Goal: Transaction & Acquisition: Purchase product/service

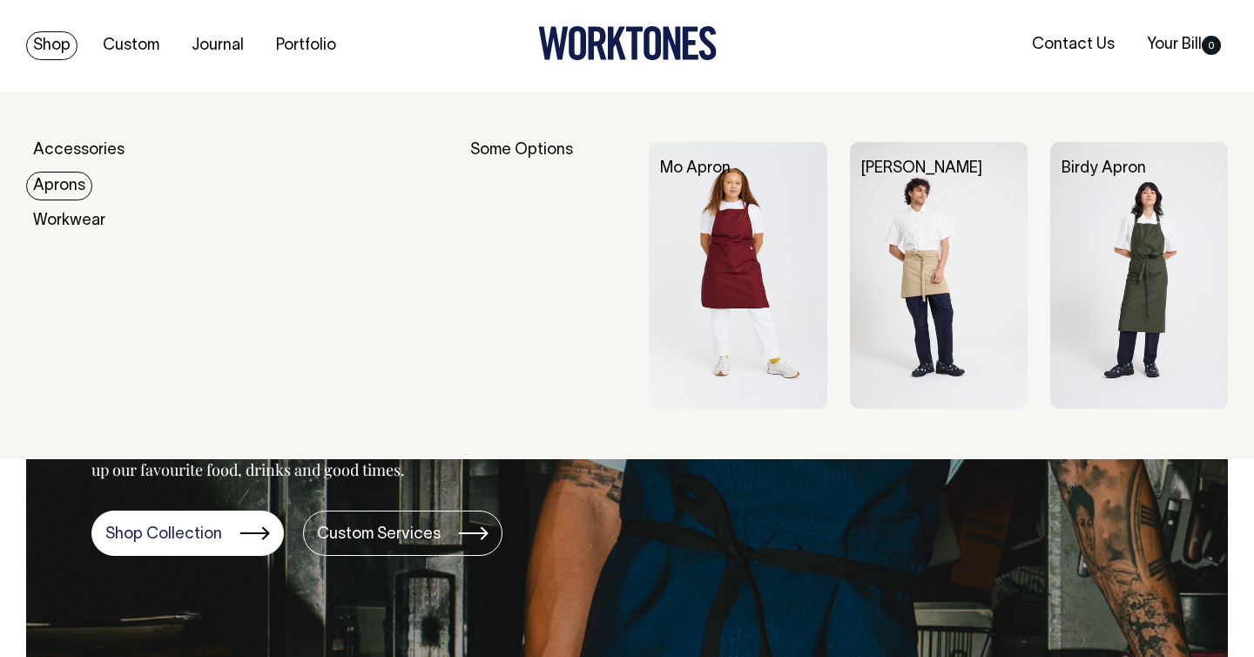
click at [56, 184] on link "Aprons" at bounding box center [59, 186] width 66 height 29
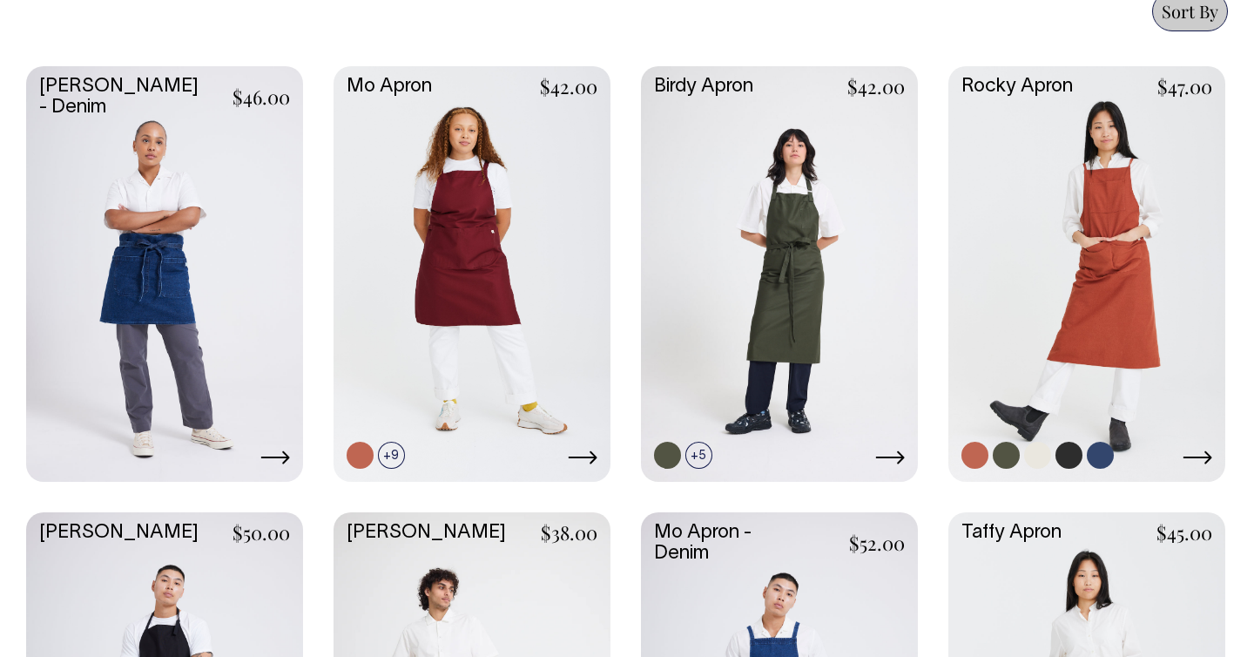
click at [1137, 267] on link at bounding box center [1087, 272] width 277 height 412
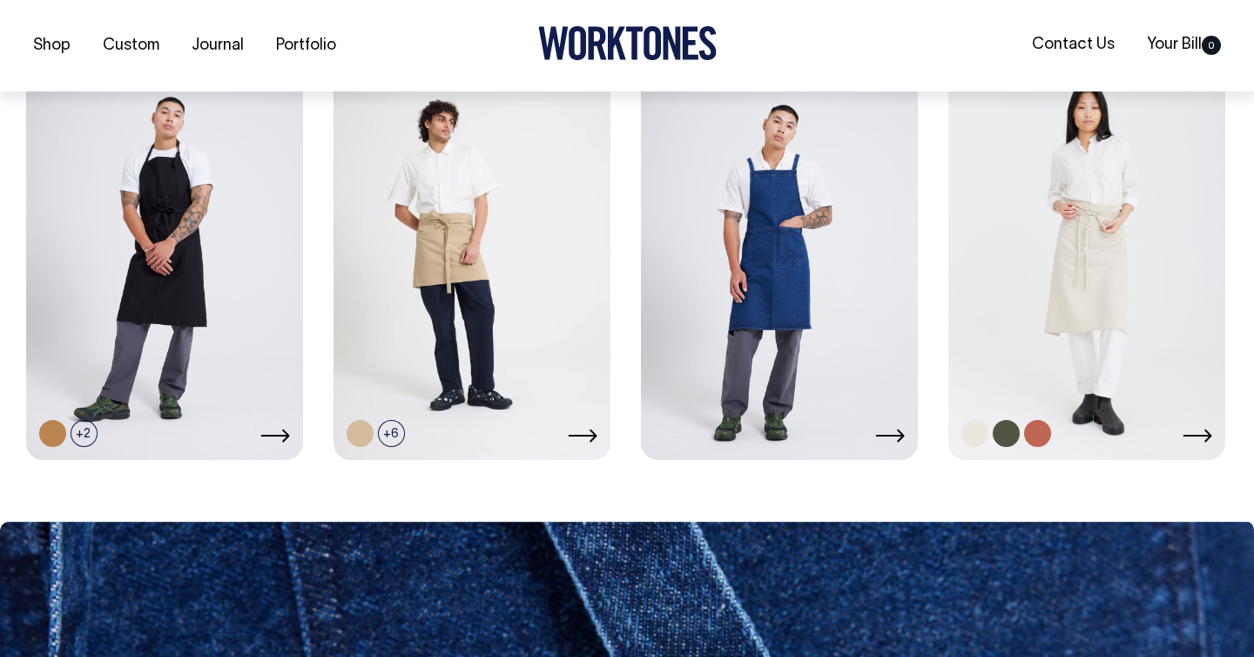
scroll to position [1245, 0]
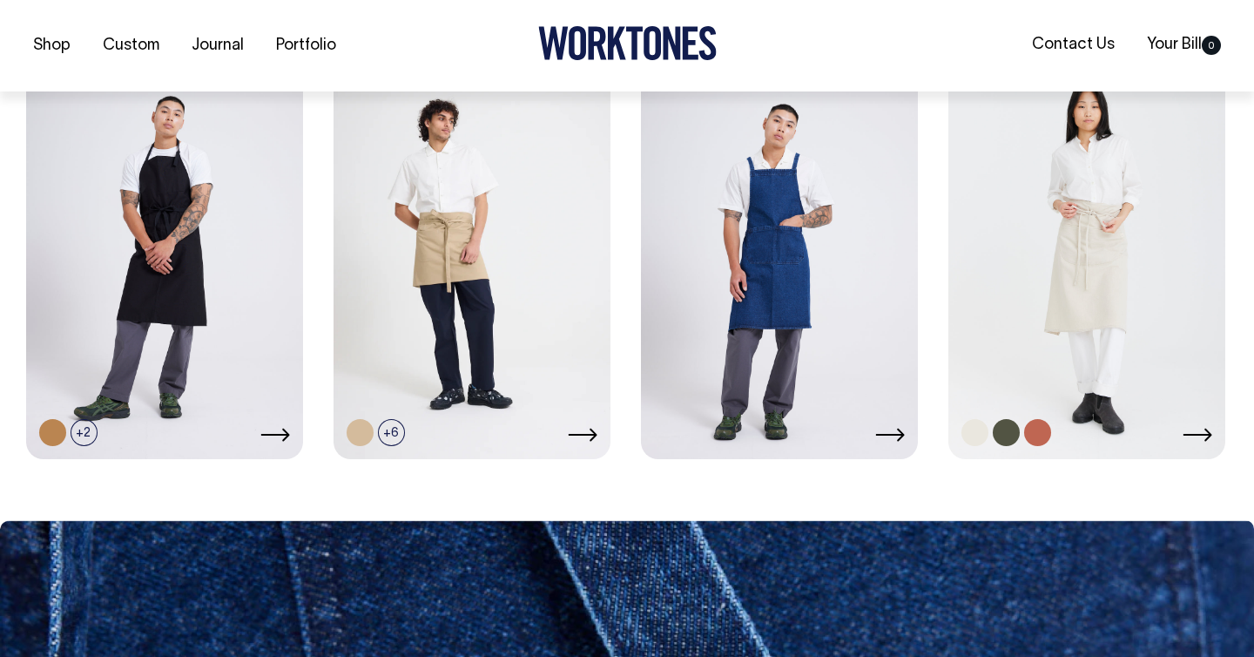
click at [1093, 307] on link at bounding box center [1087, 250] width 277 height 412
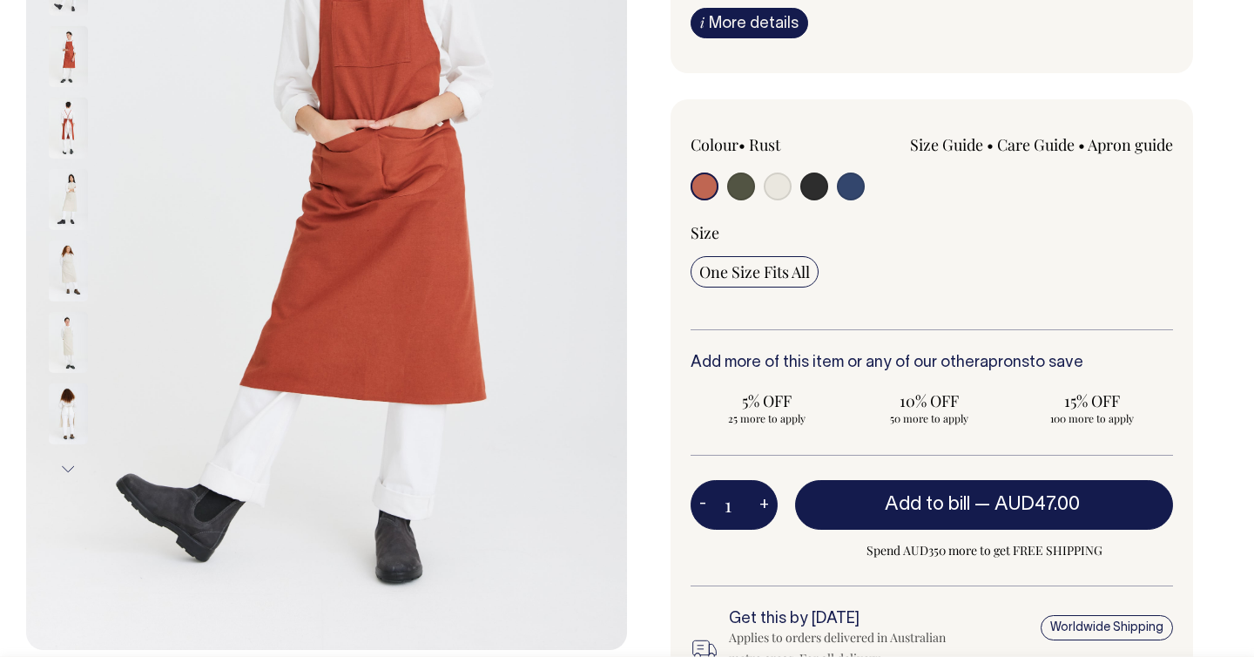
scroll to position [343, 0]
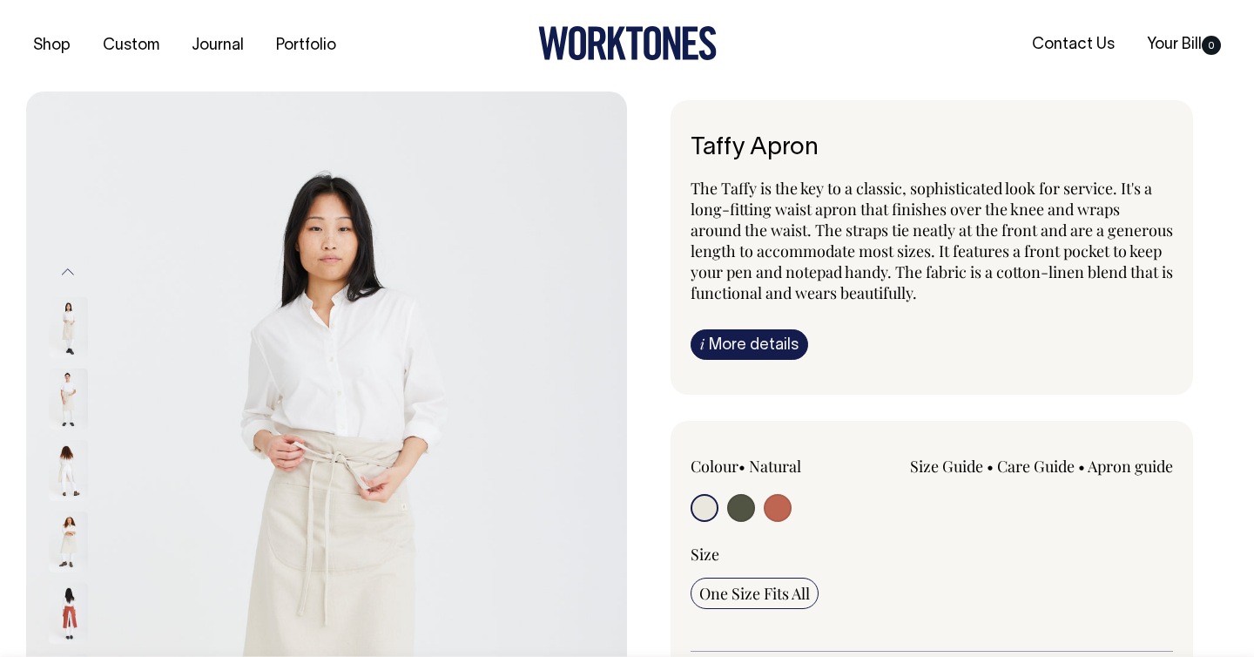
click at [779, 507] on input "radio" at bounding box center [778, 508] width 28 height 28
radio input "true"
select select "Rust"
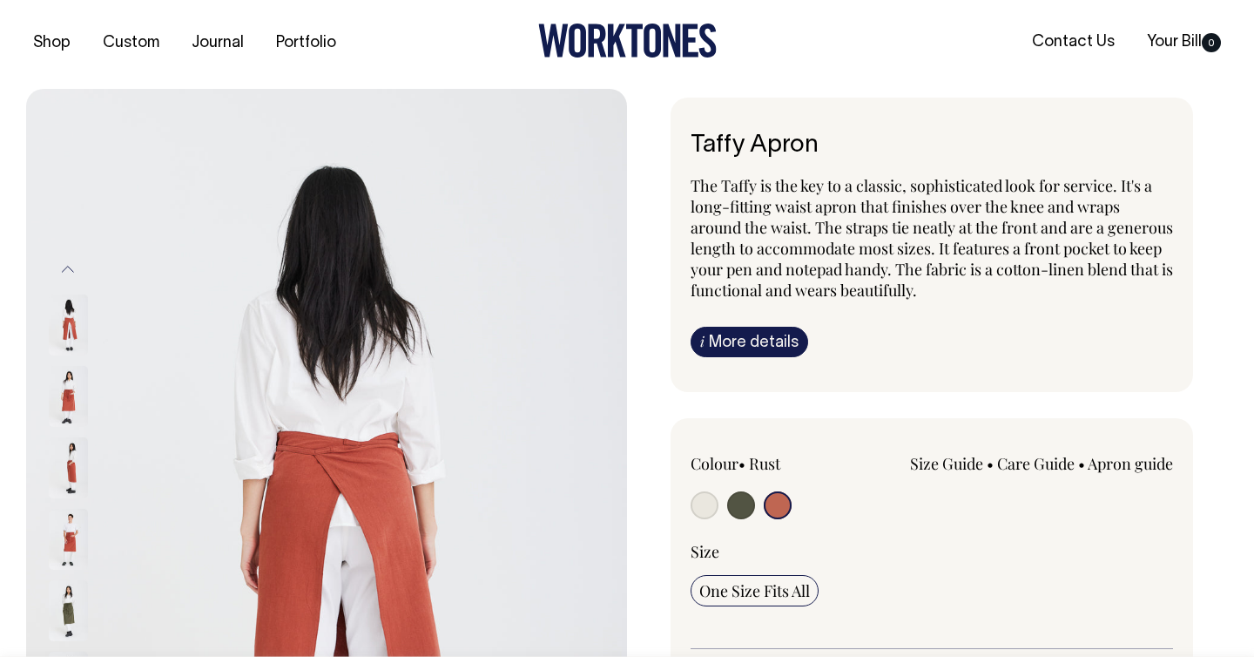
scroll to position [3, 0]
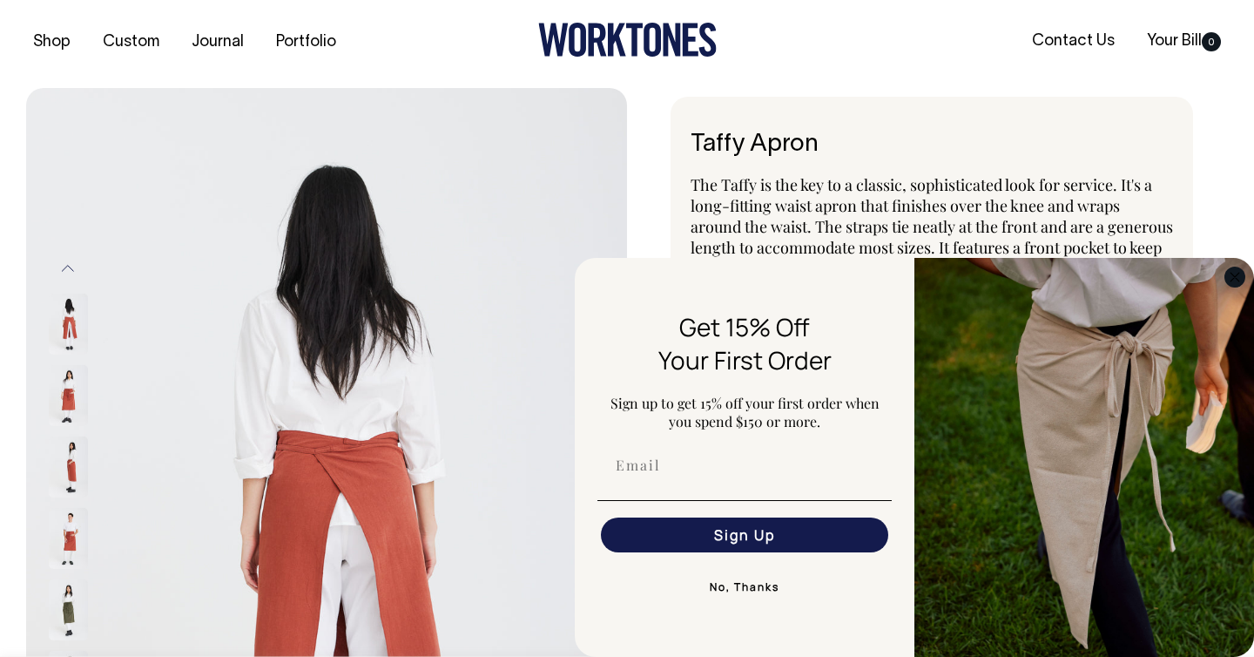
click at [1229, 282] on circle "Close dialog" at bounding box center [1236, 277] width 20 height 20
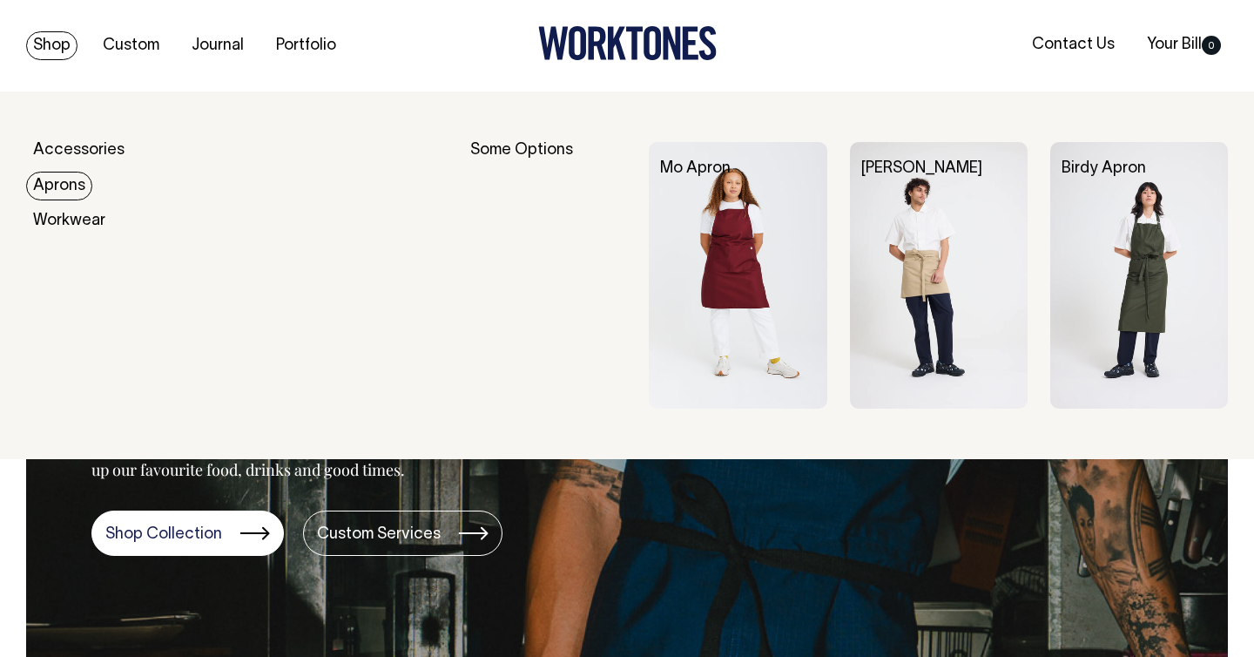
click at [51, 179] on link "Aprons" at bounding box center [59, 186] width 66 height 29
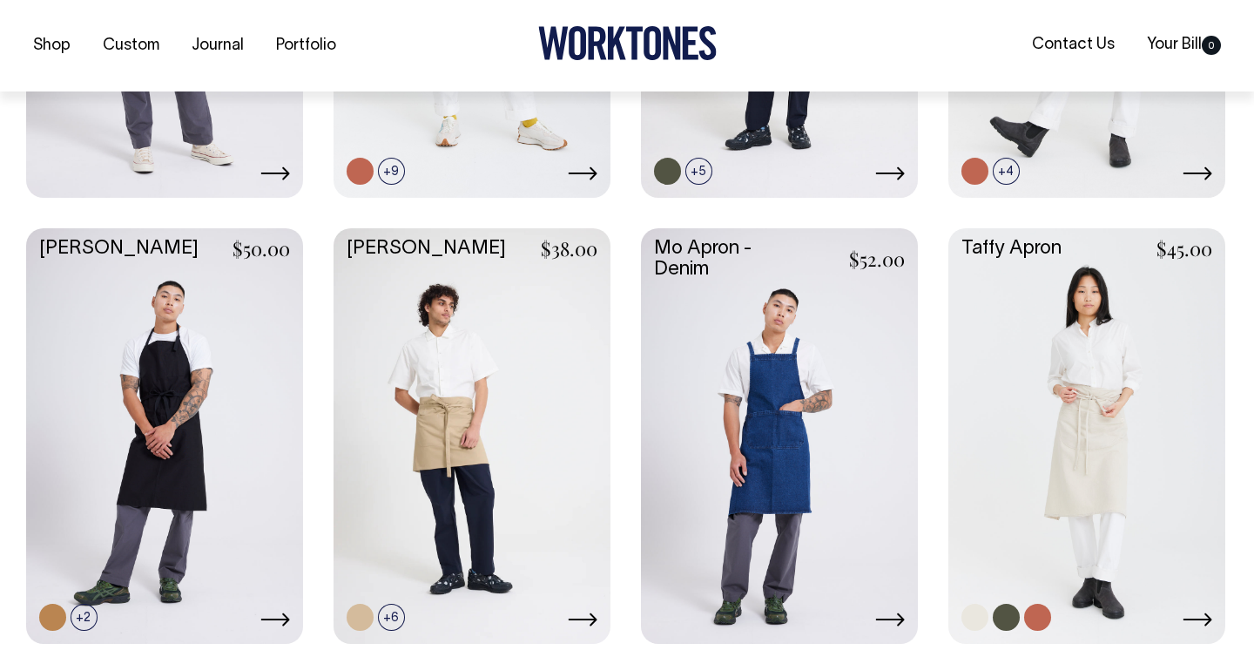
scroll to position [1061, 0]
click at [1036, 521] on link at bounding box center [1087, 433] width 277 height 412
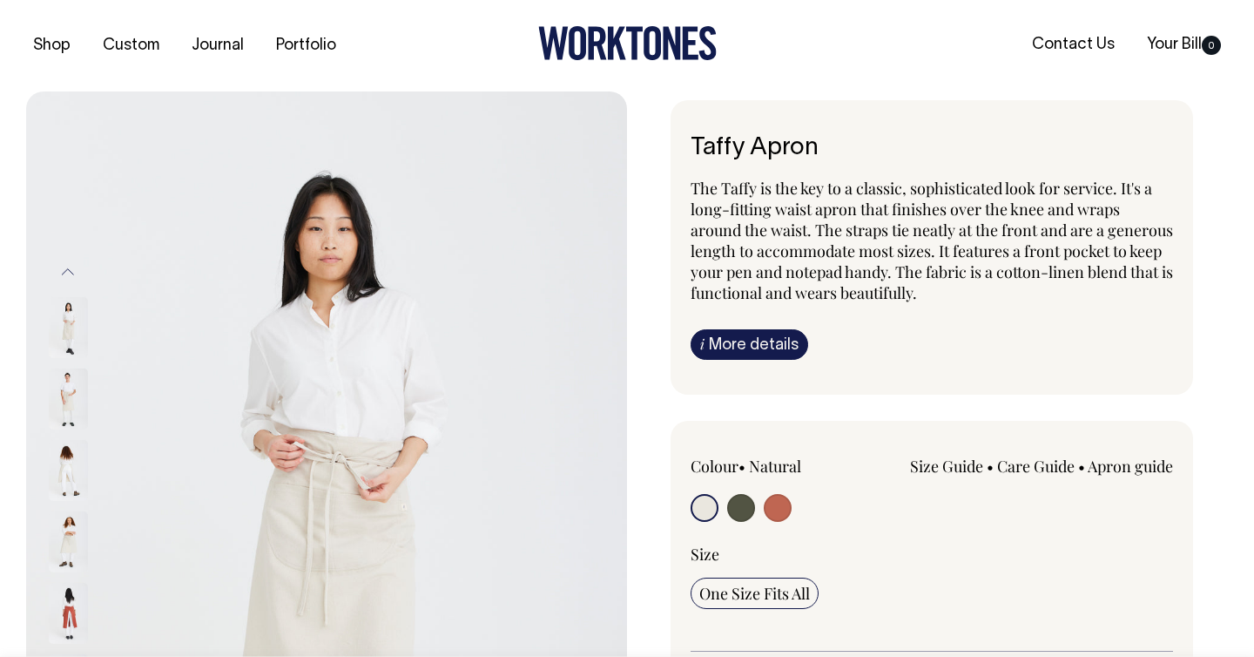
click at [782, 514] on input "radio" at bounding box center [778, 508] width 28 height 28
radio input "true"
select select "Rust"
